Goal: Information Seeking & Learning: Learn about a topic

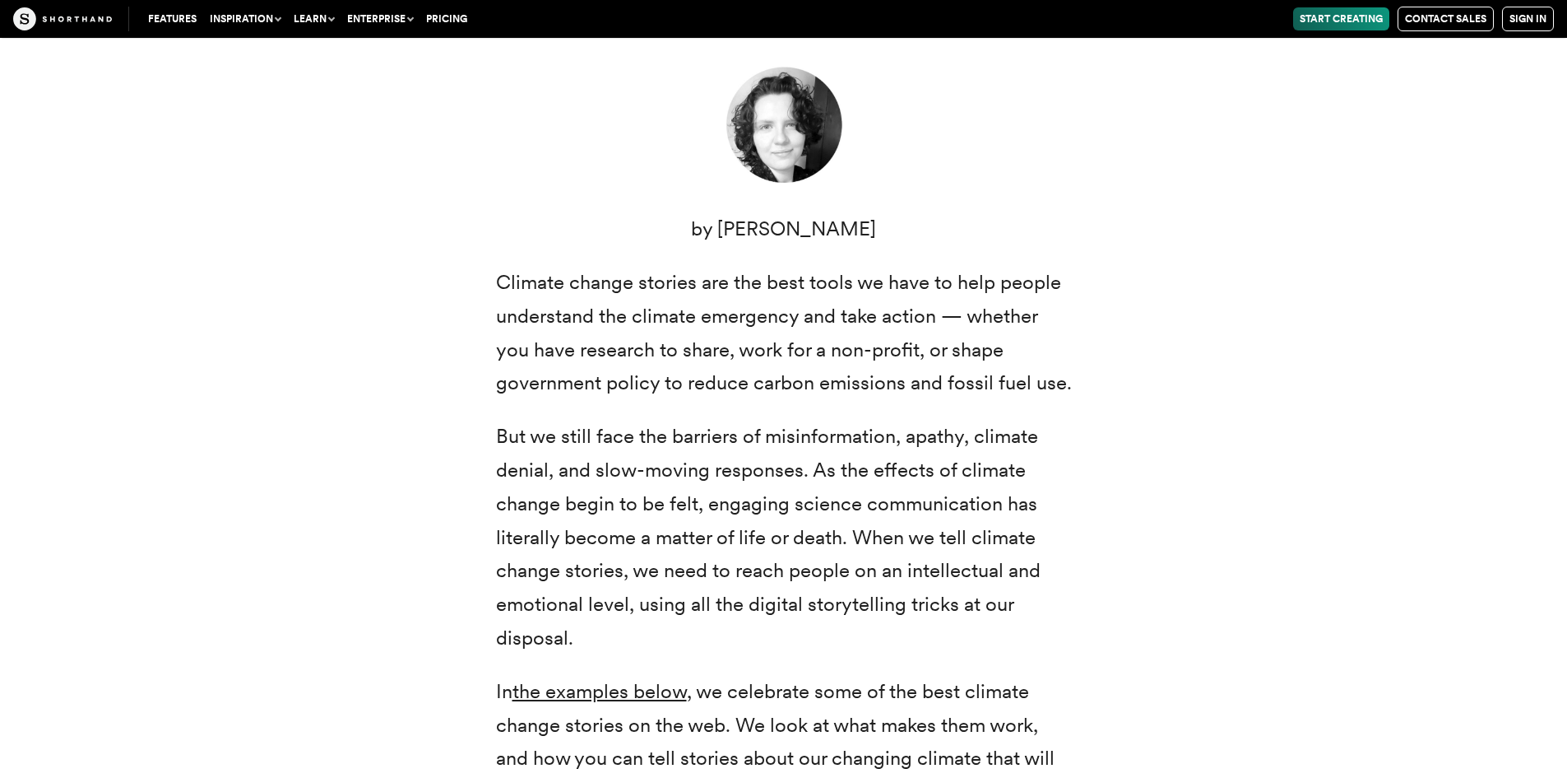
scroll to position [814, 0]
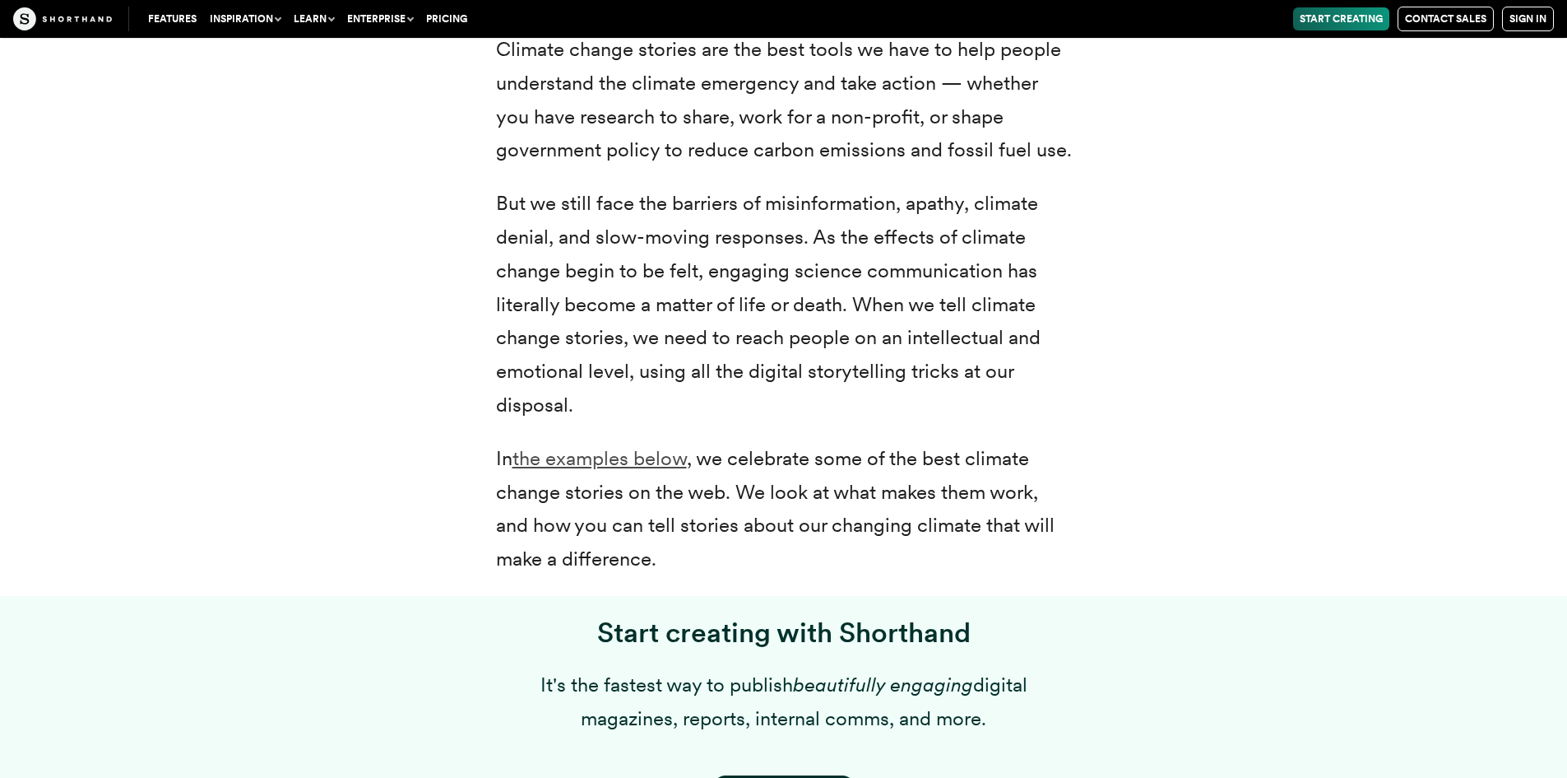
click at [642, 463] on link "the examples below" at bounding box center [600, 458] width 174 height 24
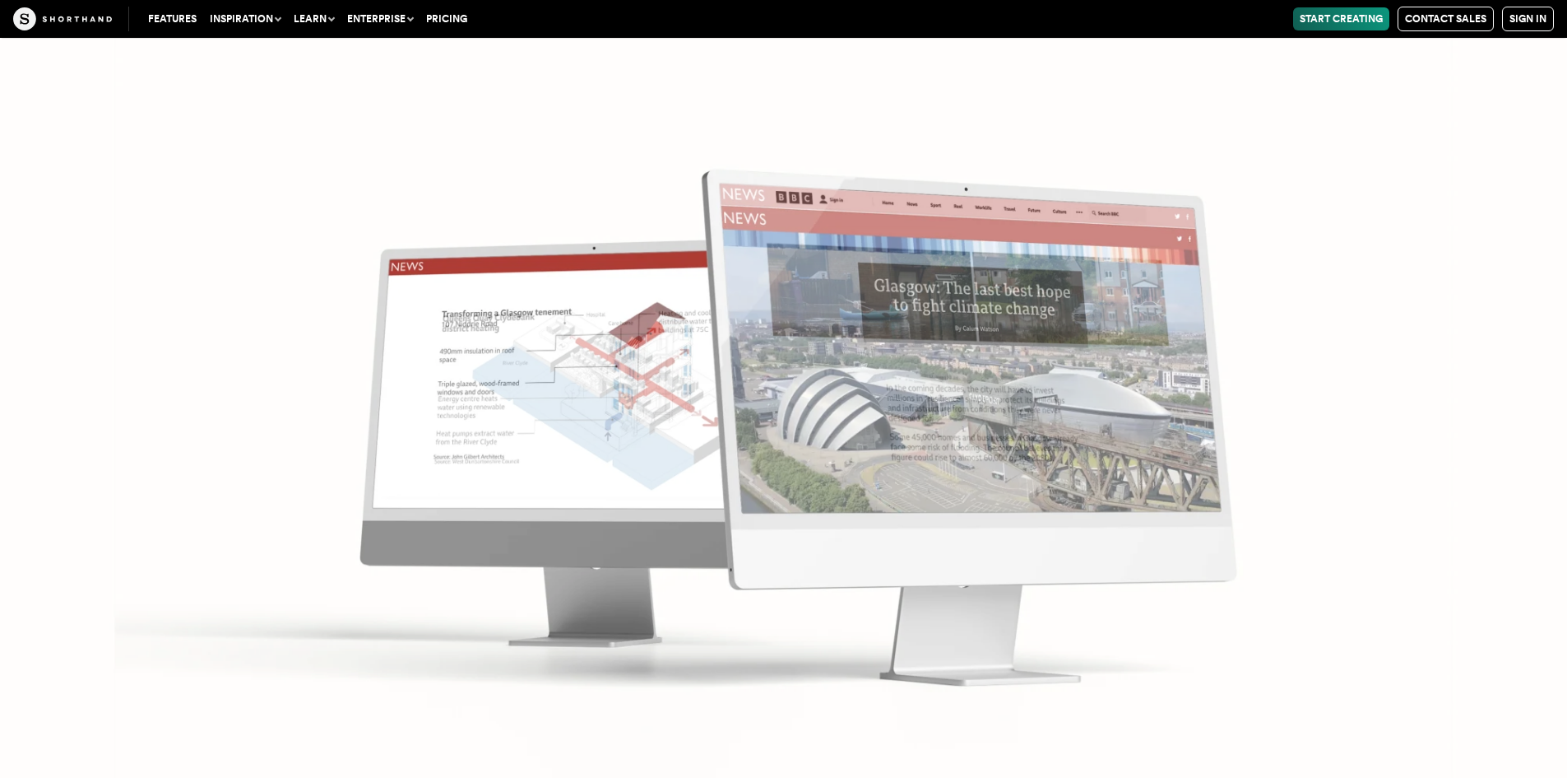
scroll to position [7699, 0]
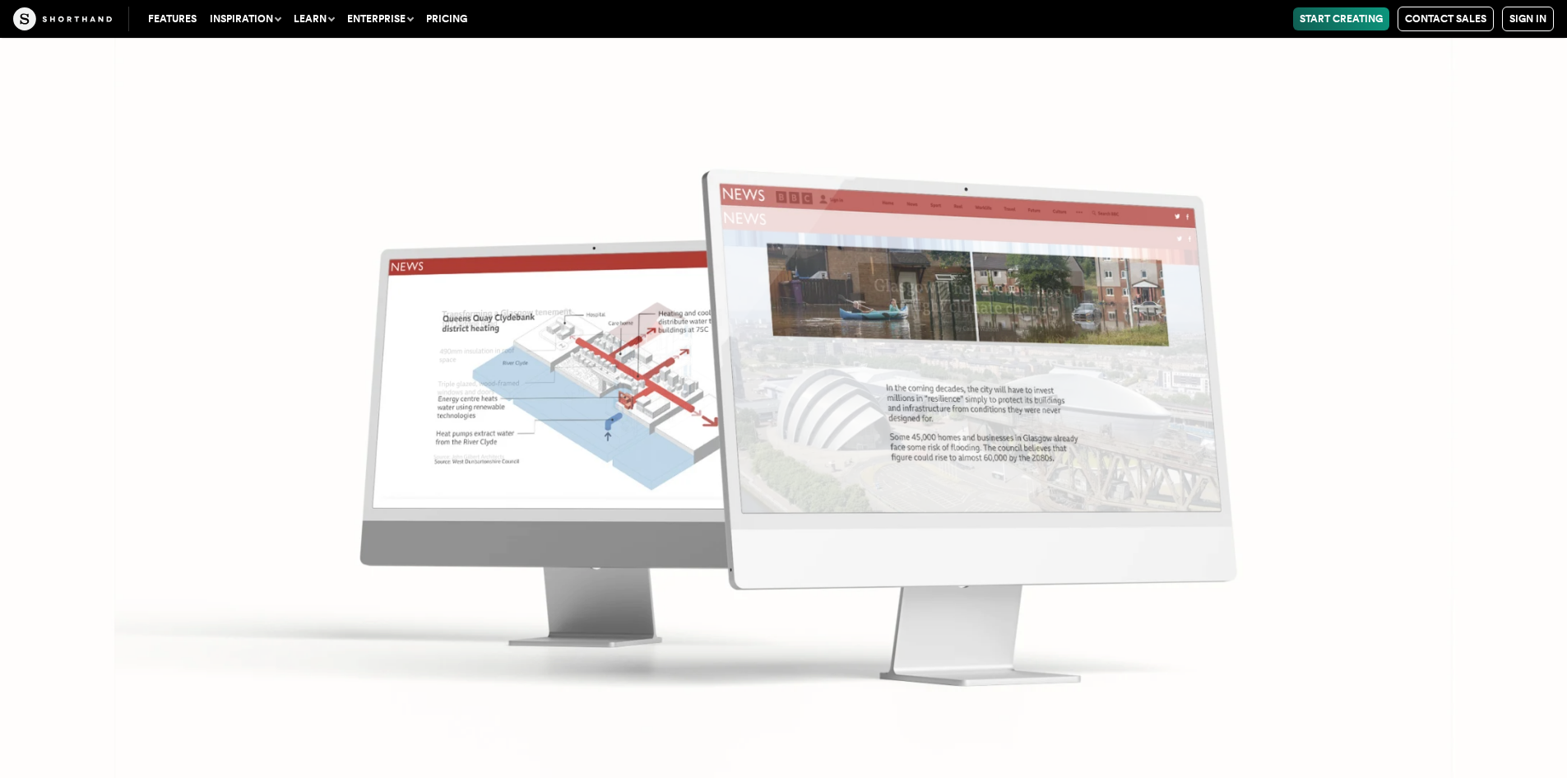
click at [699, 369] on img at bounding box center [783, 389] width 1567 height 778
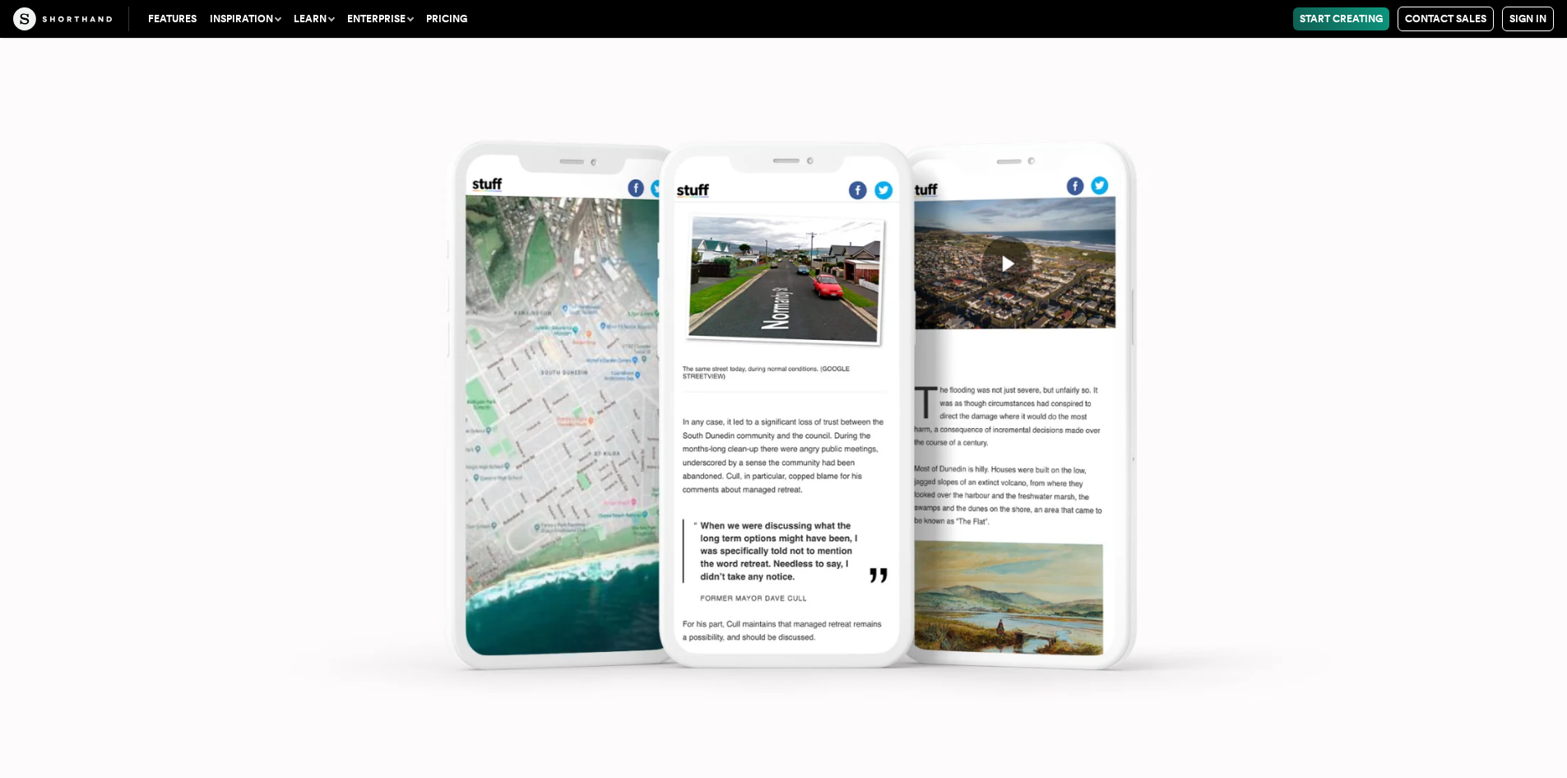
scroll to position [10578, 0]
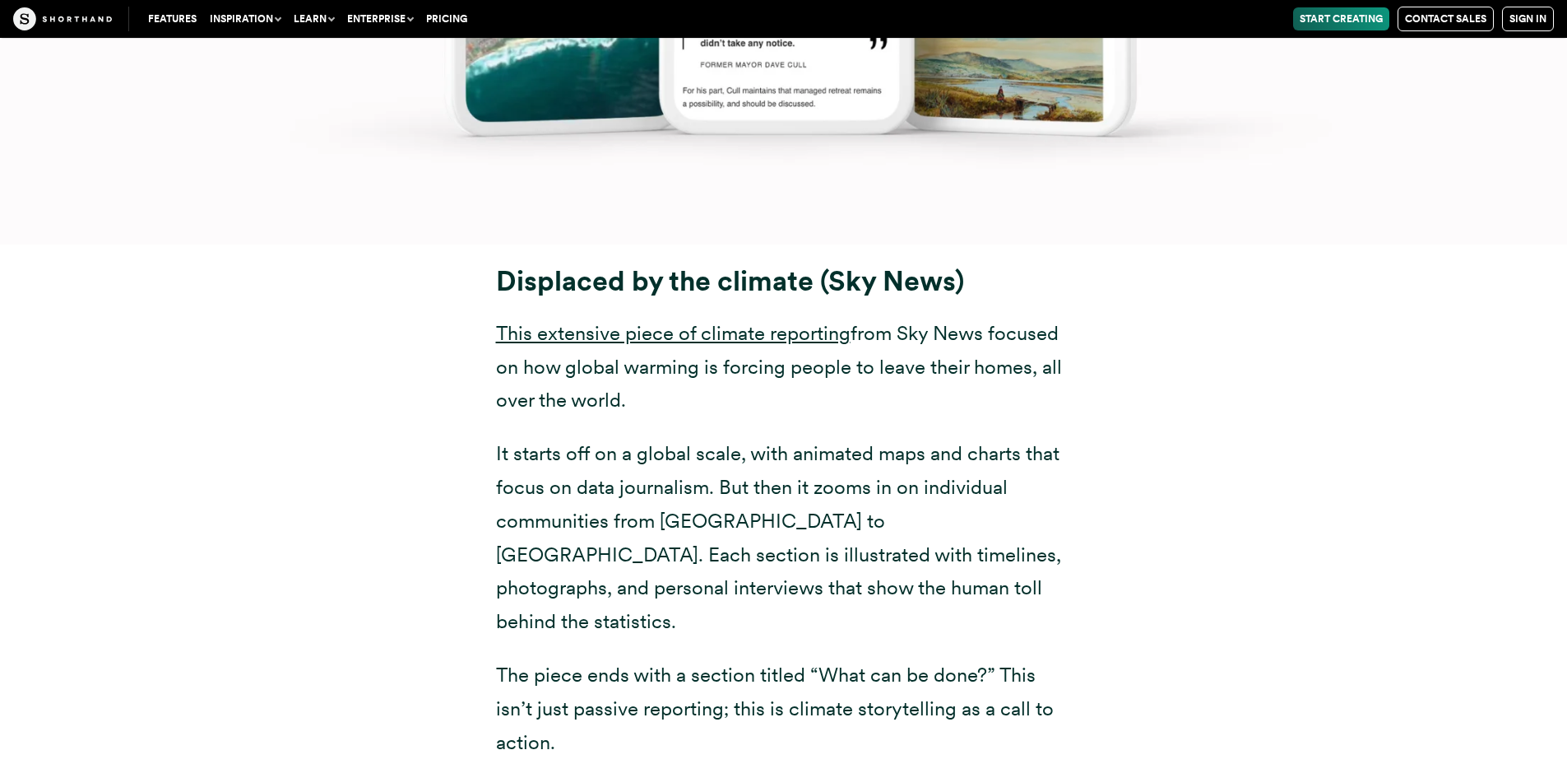
drag, startPoint x: 1299, startPoint y: 572, endPoint x: 1270, endPoint y: 544, distance: 40.1
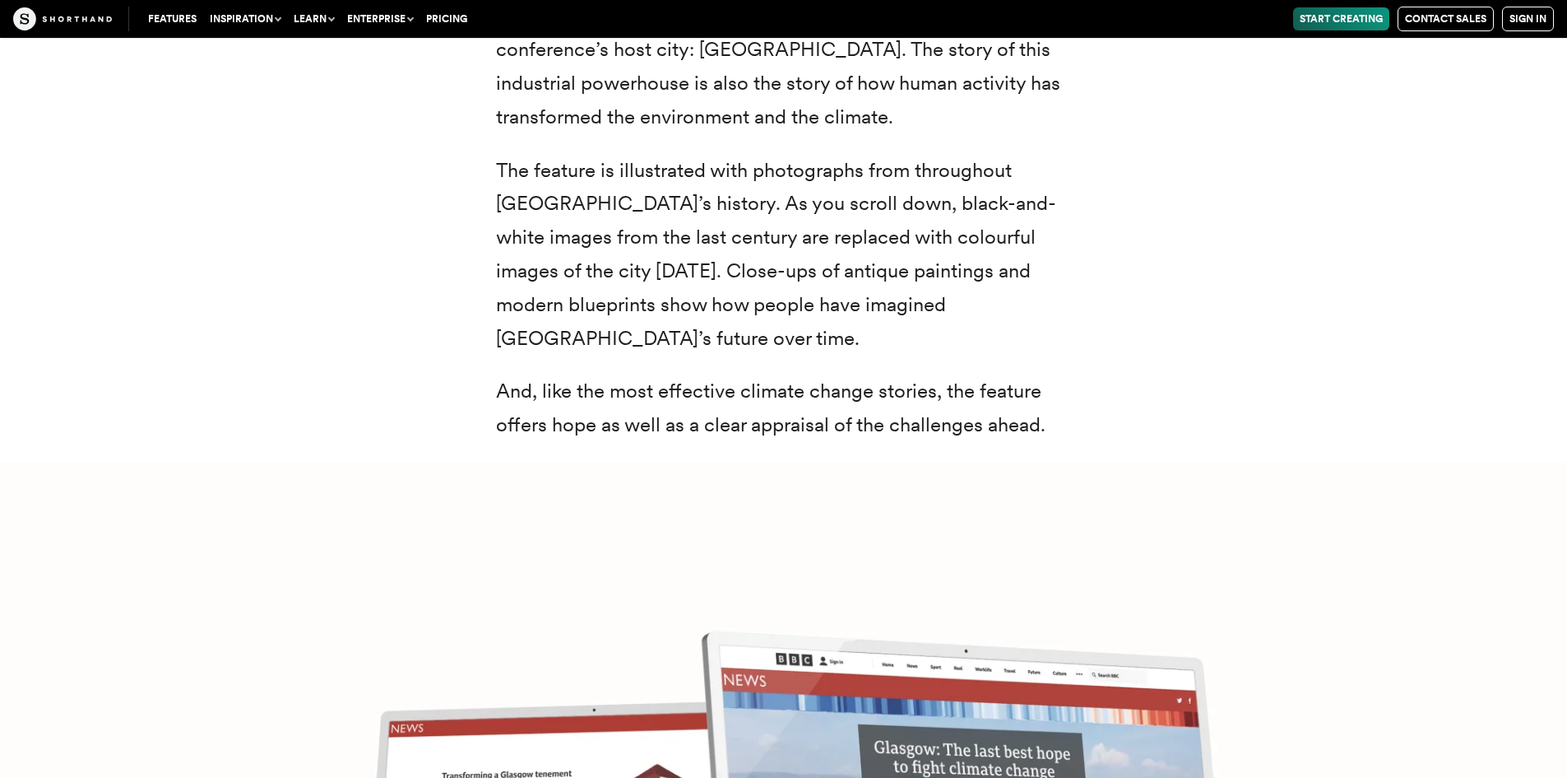
scroll to position [7030, 0]
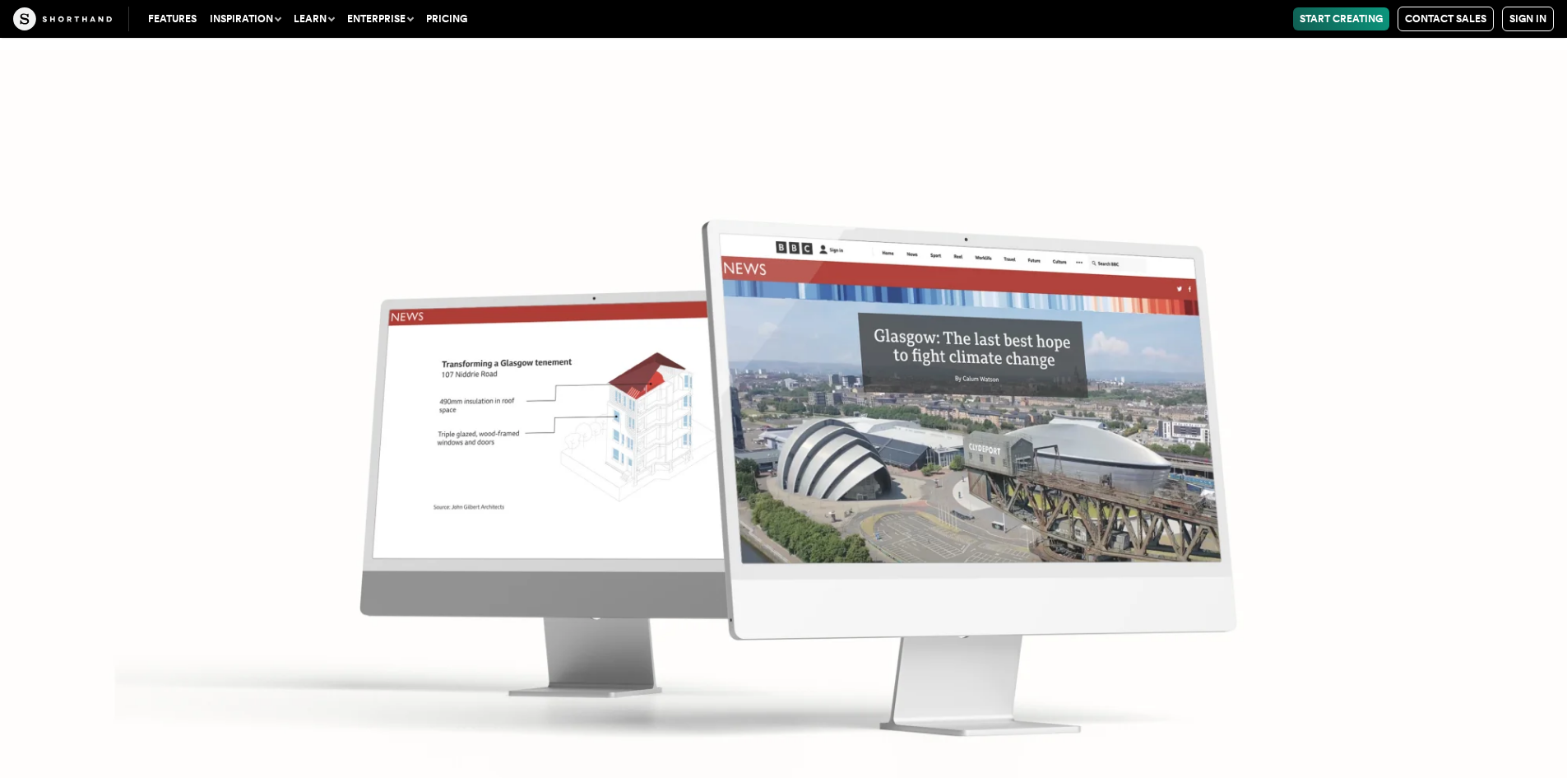
click at [931, 460] on img at bounding box center [783, 439] width 1567 height 778
click at [927, 368] on img at bounding box center [783, 439] width 1567 height 778
click at [898, 293] on img at bounding box center [783, 439] width 1567 height 778
click at [728, 321] on img at bounding box center [783, 439] width 1567 height 778
click at [596, 354] on img at bounding box center [783, 439] width 1567 height 778
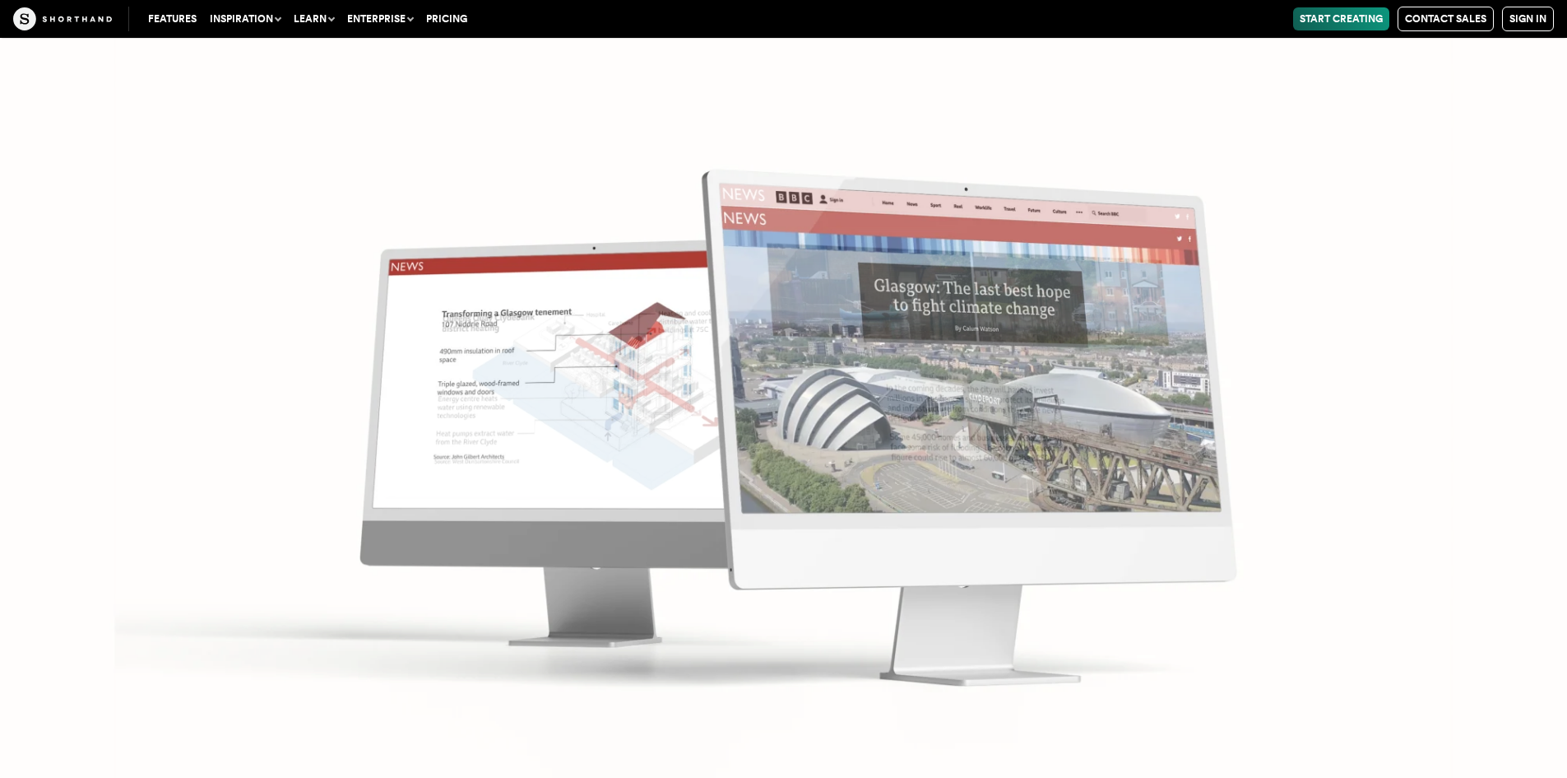
scroll to position [7688, 0]
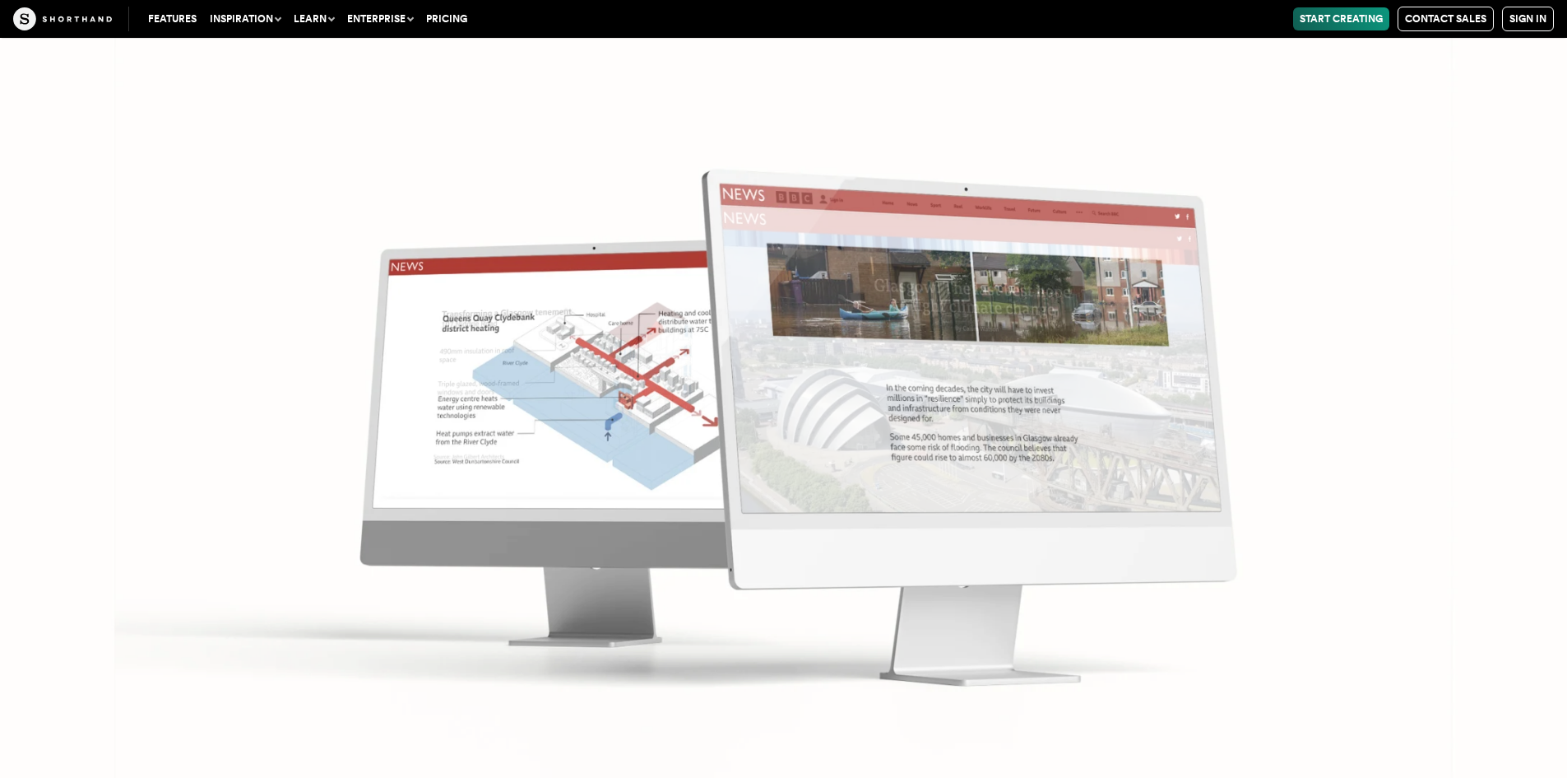
click at [1006, 210] on img at bounding box center [783, 389] width 1567 height 778
drag, startPoint x: 1006, startPoint y: 210, endPoint x: 1055, endPoint y: 222, distance: 50.1
click at [1023, 210] on img at bounding box center [783, 389] width 1567 height 778
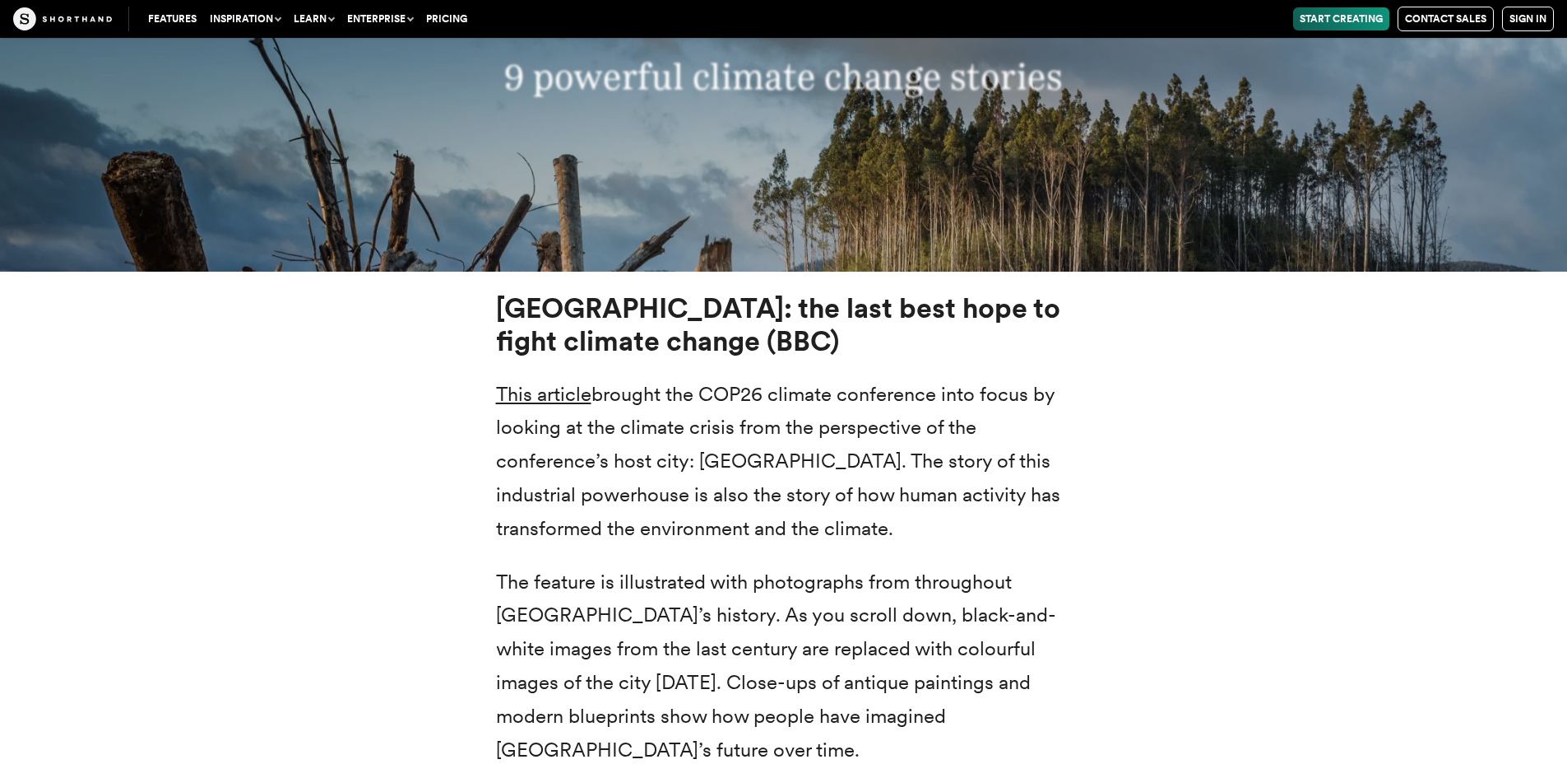
scroll to position [6125, 0]
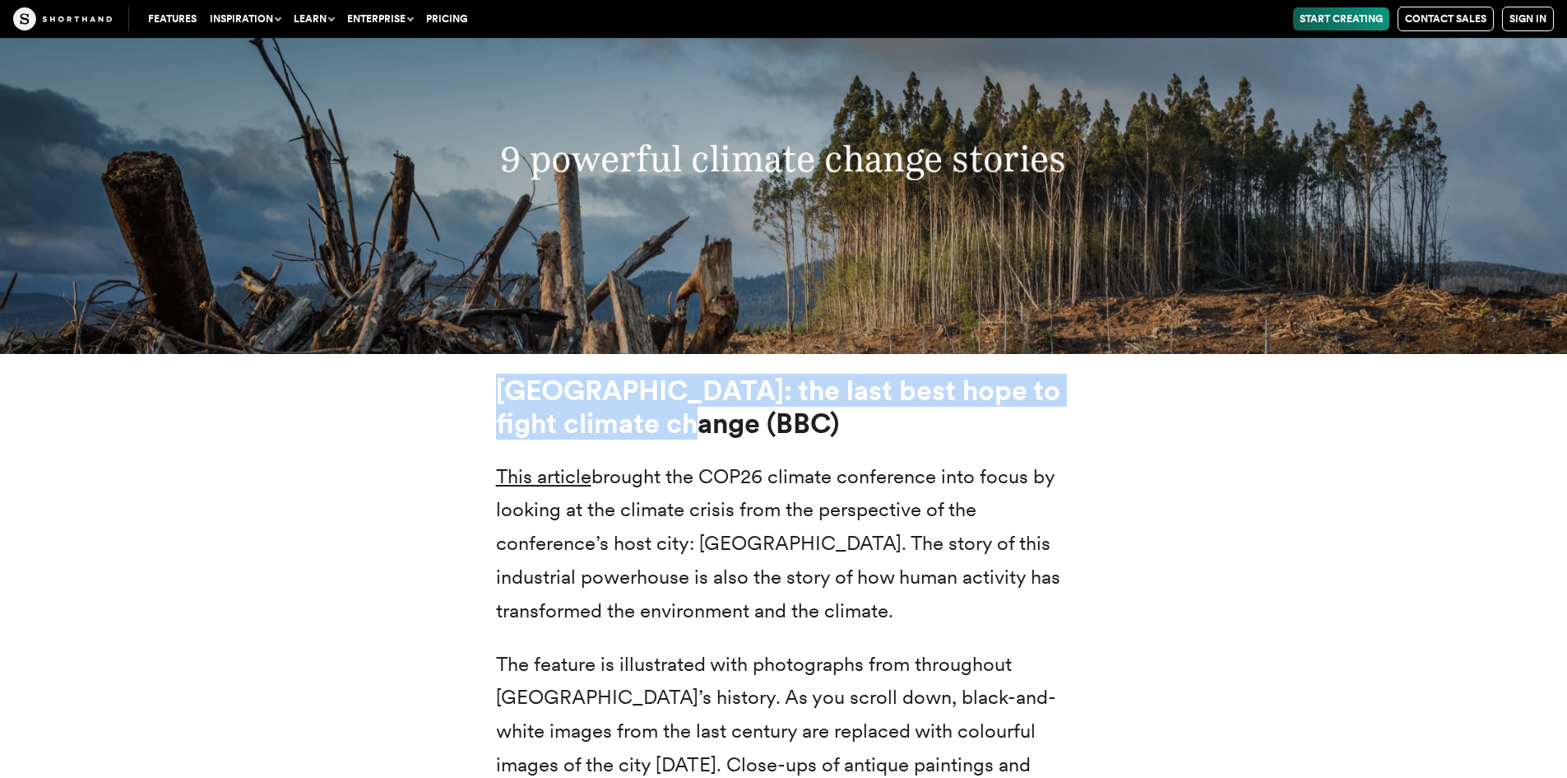
drag, startPoint x: 697, startPoint y: 425, endPoint x: 503, endPoint y: 390, distance: 197.4
click at [503, 390] on h3 "[GEOGRAPHIC_DATA]: the last best hope to fight climate change (BBC)" at bounding box center [784, 407] width 576 height 67
copy strong "[GEOGRAPHIC_DATA]: the last best hope to fight climate change (BBC)"
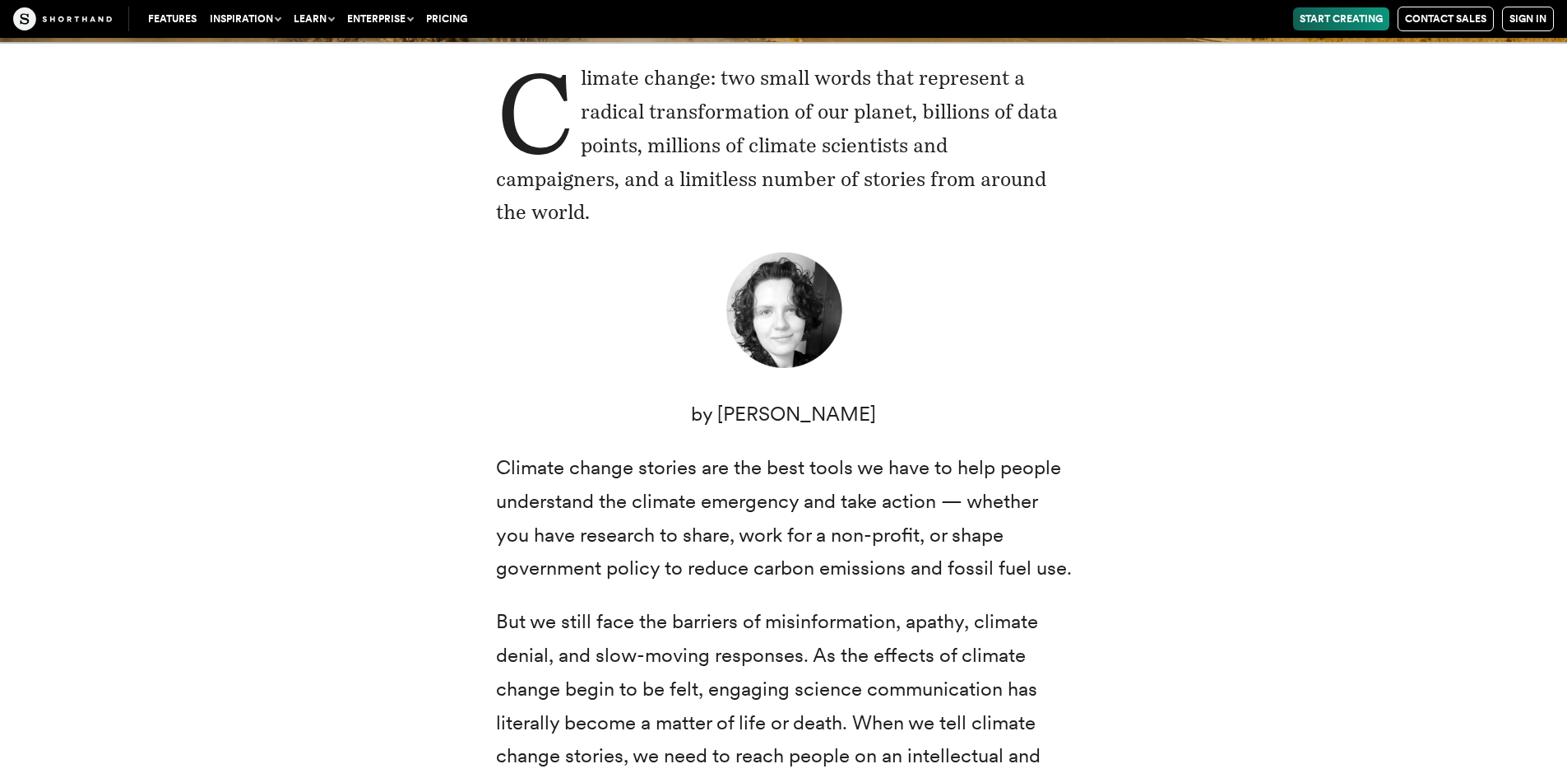
scroll to position [411, 0]
